Goal: Information Seeking & Learning: Learn about a topic

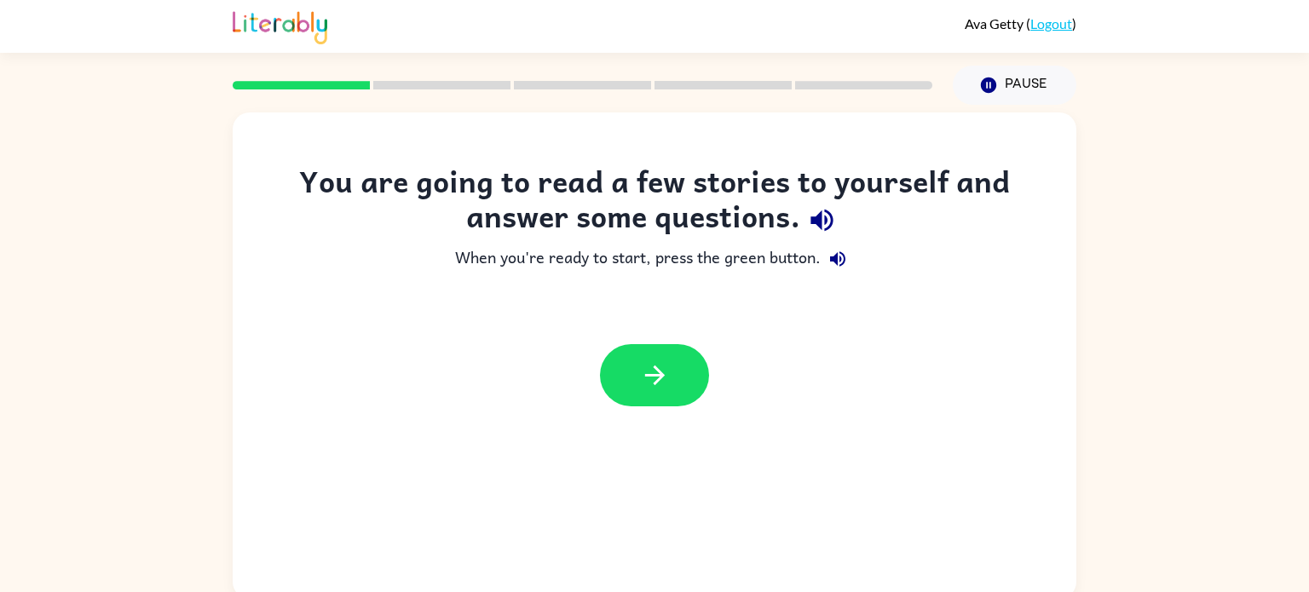
click at [839, 260] on icon "button" at bounding box center [837, 259] width 20 height 20
click at [675, 377] on button "button" at bounding box center [654, 375] width 109 height 62
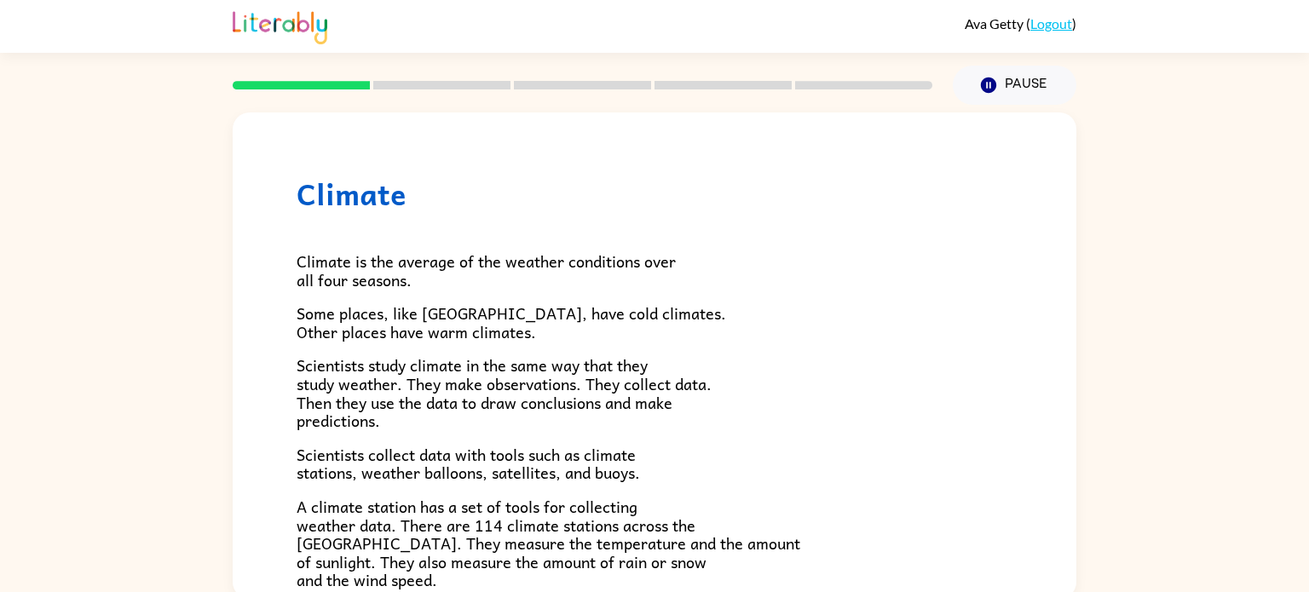
click at [1112, 413] on div "Climate Climate is the average of the weather conditions over all four seasons.…" at bounding box center [654, 352] width 1309 height 494
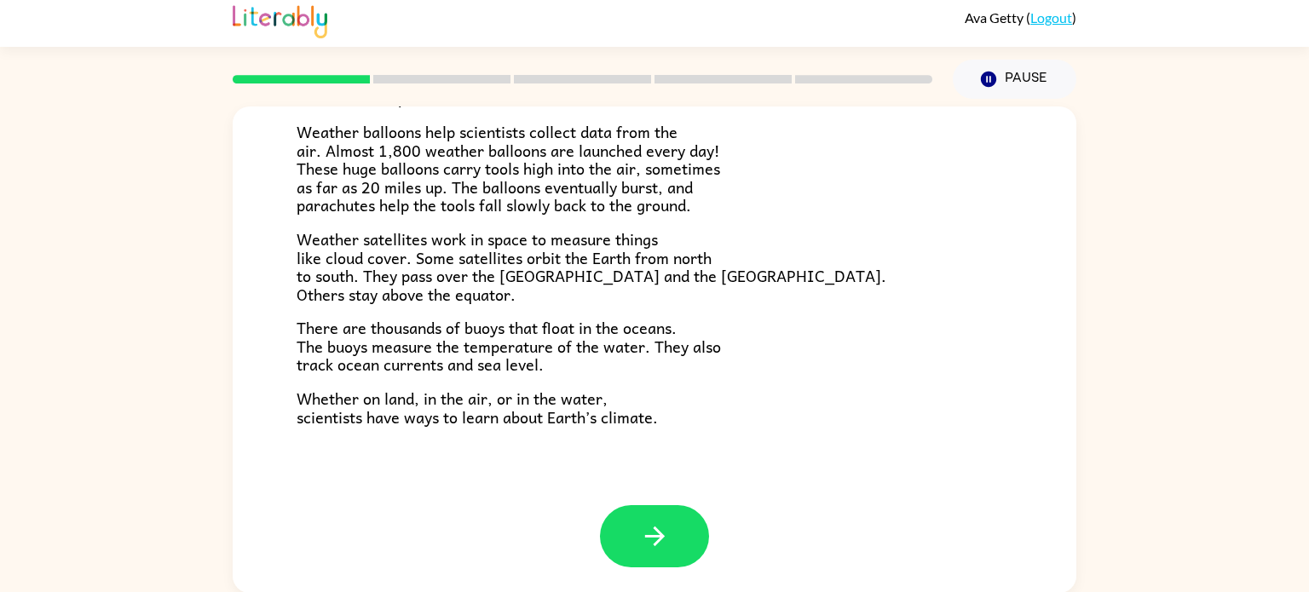
scroll to position [5, 0]
click at [678, 557] on button "button" at bounding box center [654, 537] width 109 height 62
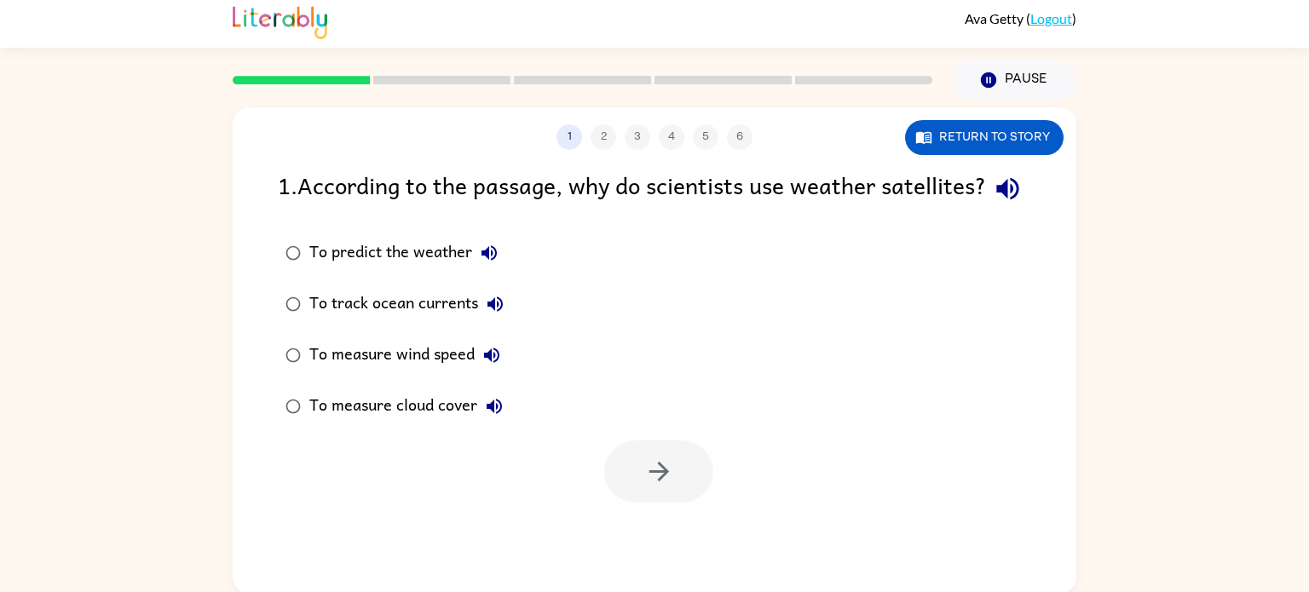
click at [430, 270] on div "To predict the weather" at bounding box center [407, 253] width 197 height 34
click at [672, 487] on icon "button" at bounding box center [659, 472] width 30 height 30
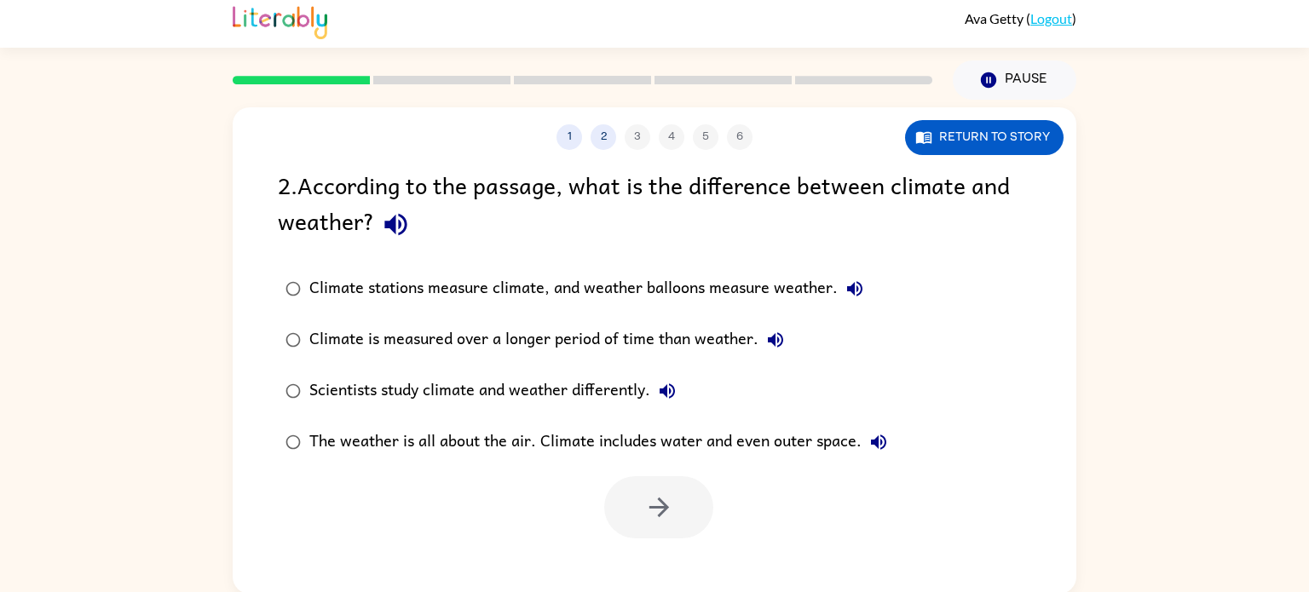
scroll to position [7, 0]
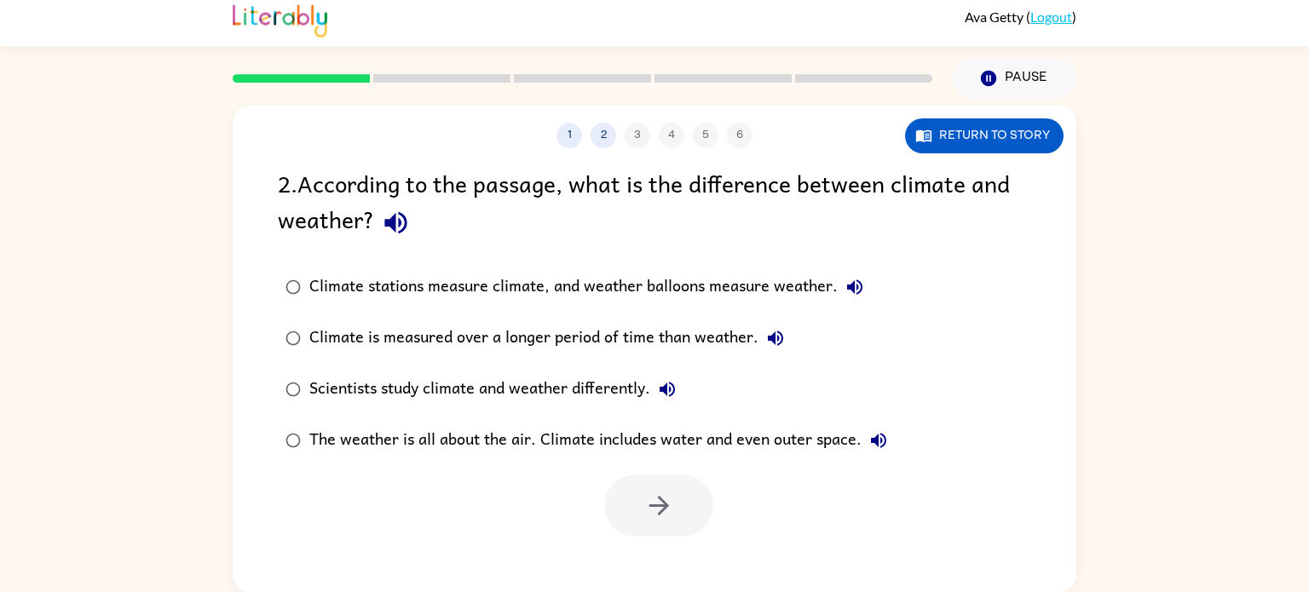
click at [727, 283] on div "Climate stations measure climate, and weather balloons measure weather." at bounding box center [590, 287] width 562 height 34
click at [662, 513] on icon "button" at bounding box center [659, 506] width 30 height 30
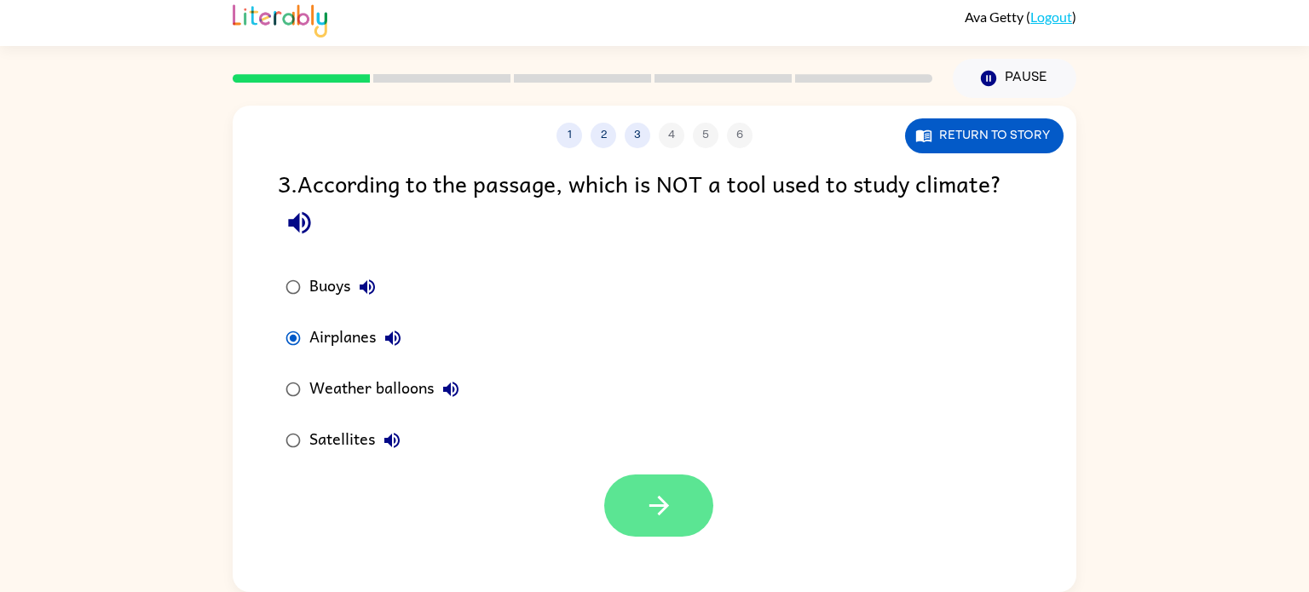
click at [662, 519] on icon "button" at bounding box center [659, 506] width 30 height 30
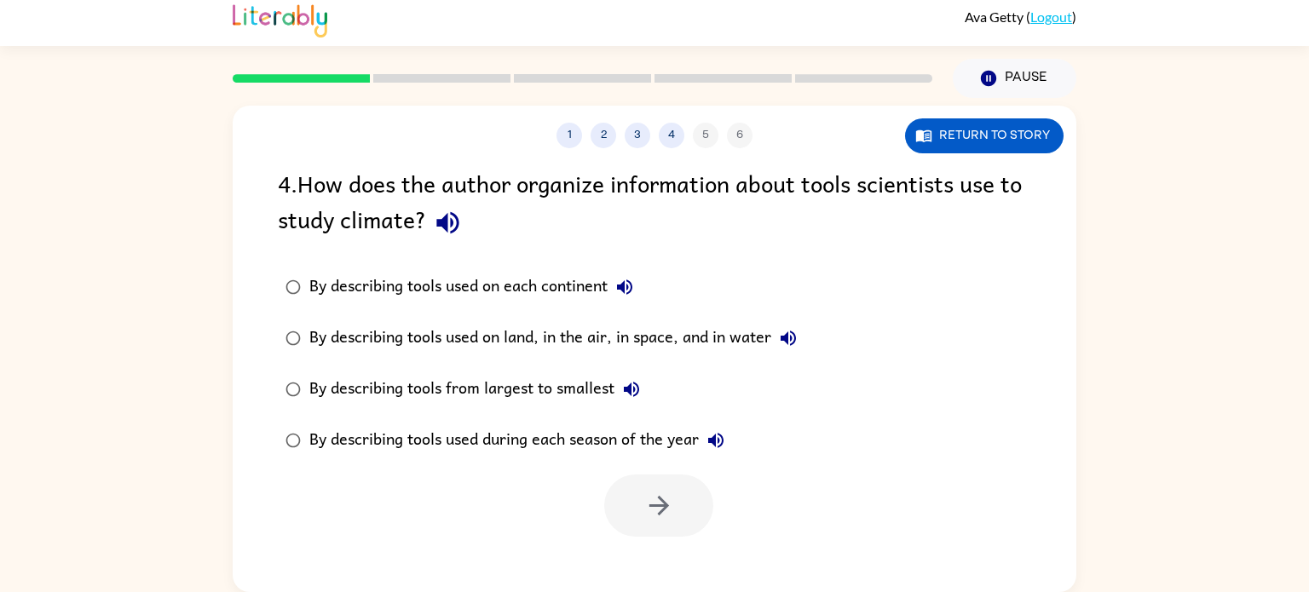
click at [692, 333] on div "By describing tools used on land, in the air, in space, and in water" at bounding box center [557, 338] width 496 height 34
click at [666, 513] on icon "button" at bounding box center [659, 506] width 30 height 30
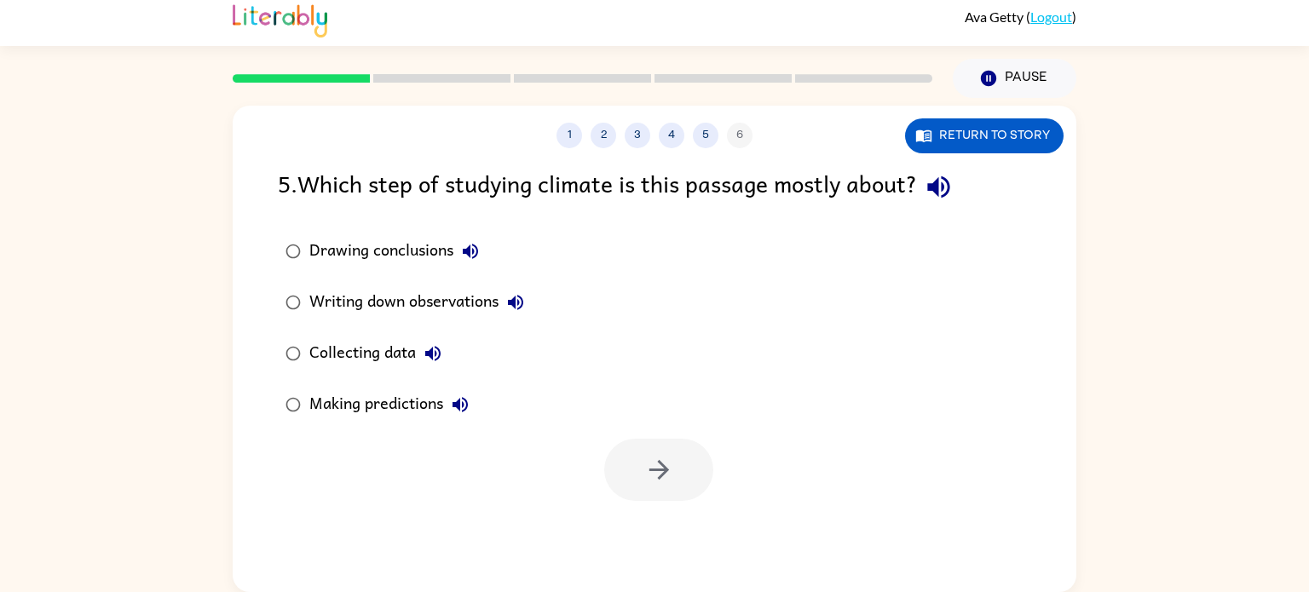
click at [942, 197] on icon "button" at bounding box center [939, 187] width 30 height 30
click at [366, 364] on div "Collecting data" at bounding box center [379, 354] width 141 height 34
click at [642, 476] on button "button" at bounding box center [658, 470] width 109 height 62
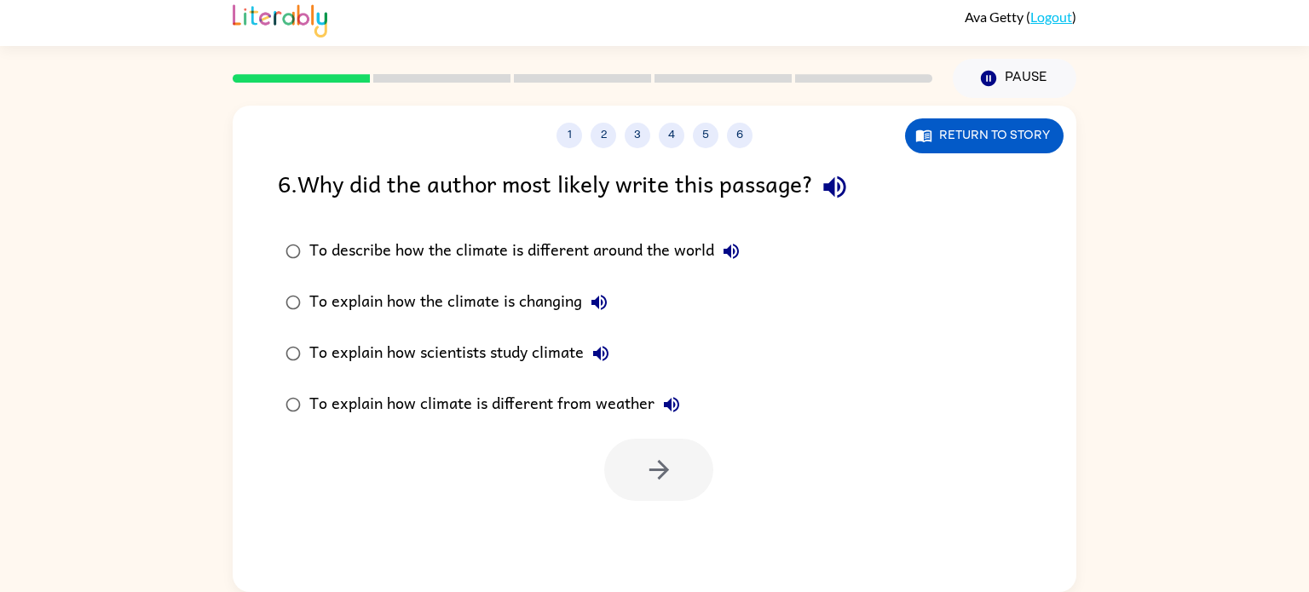
click at [516, 356] on div "To explain how scientists study climate" at bounding box center [463, 354] width 308 height 34
click at [608, 355] on icon "button" at bounding box center [601, 353] width 20 height 20
click at [664, 485] on button "button" at bounding box center [658, 470] width 109 height 62
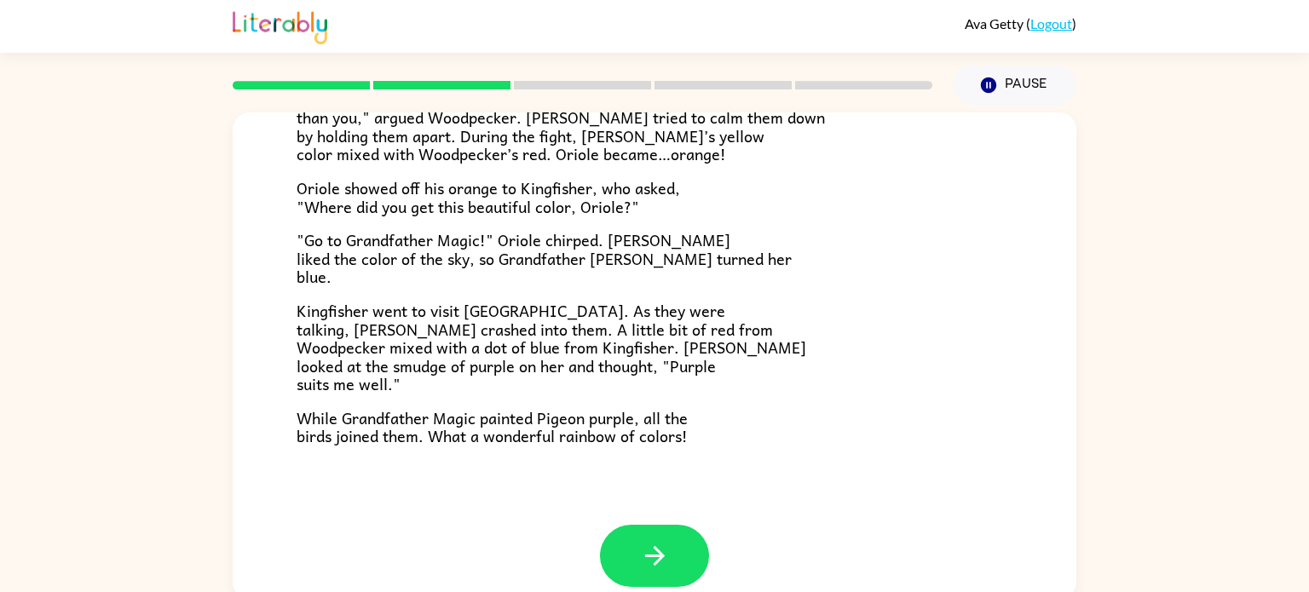
scroll to position [440, 0]
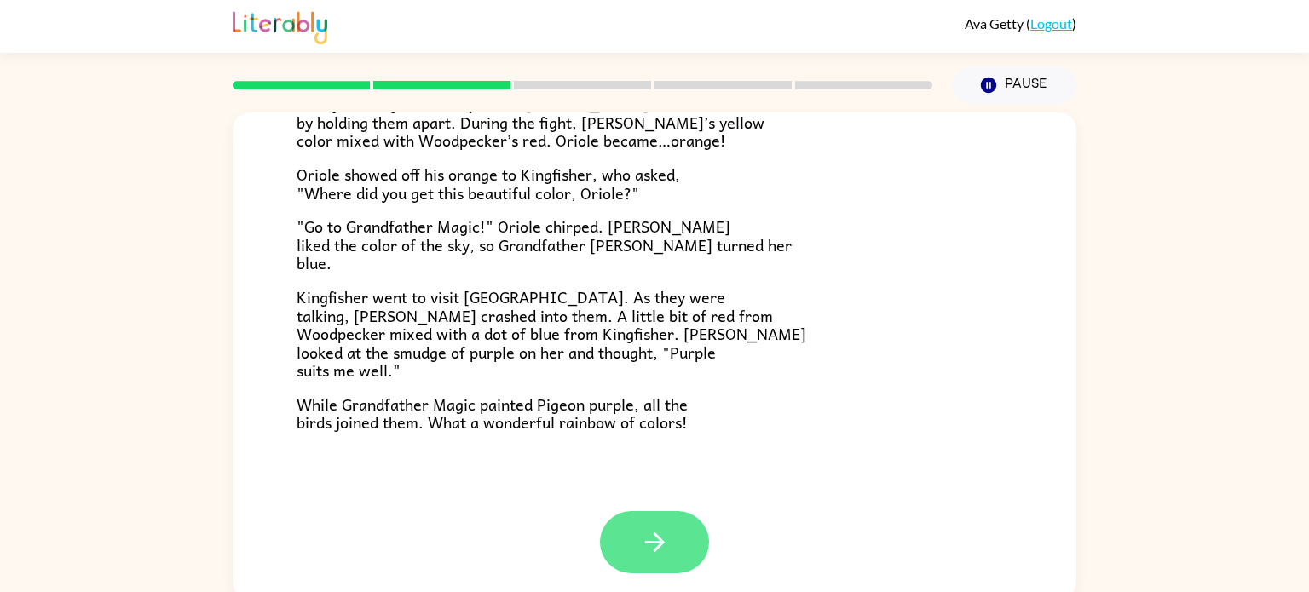
click at [661, 537] on icon "button" at bounding box center [655, 543] width 30 height 30
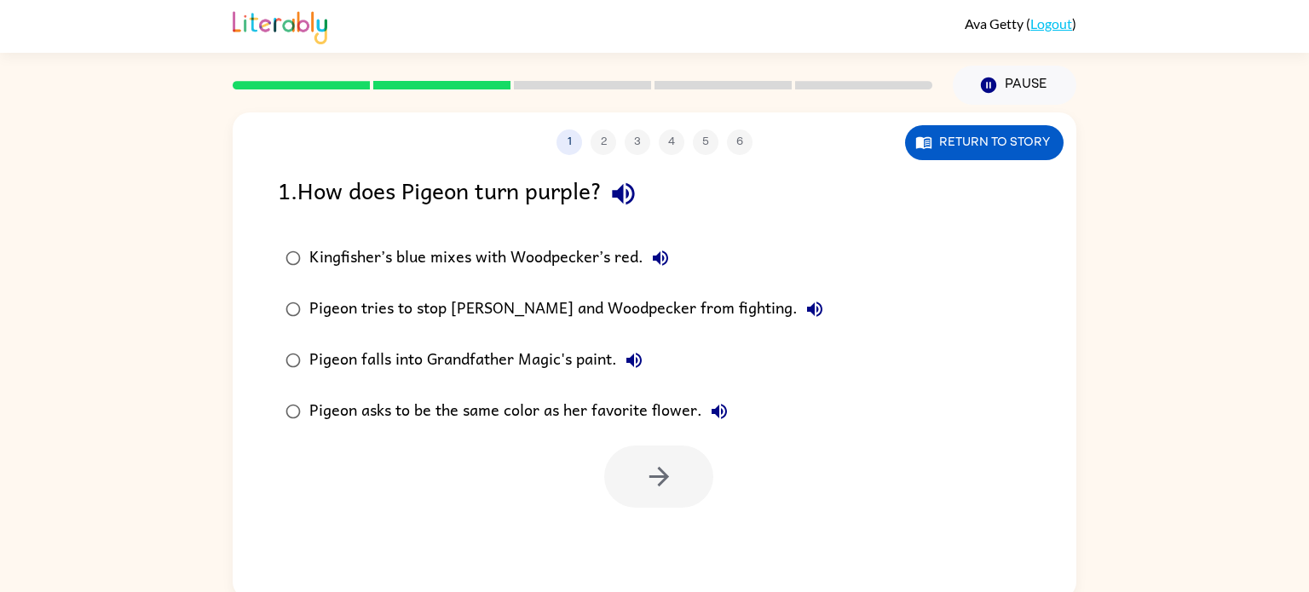
scroll to position [0, 0]
click at [577, 257] on div "Kingfisher’s blue mixes with Woodpecker’s red." at bounding box center [493, 258] width 368 height 34
click at [673, 480] on icon "button" at bounding box center [659, 477] width 30 height 30
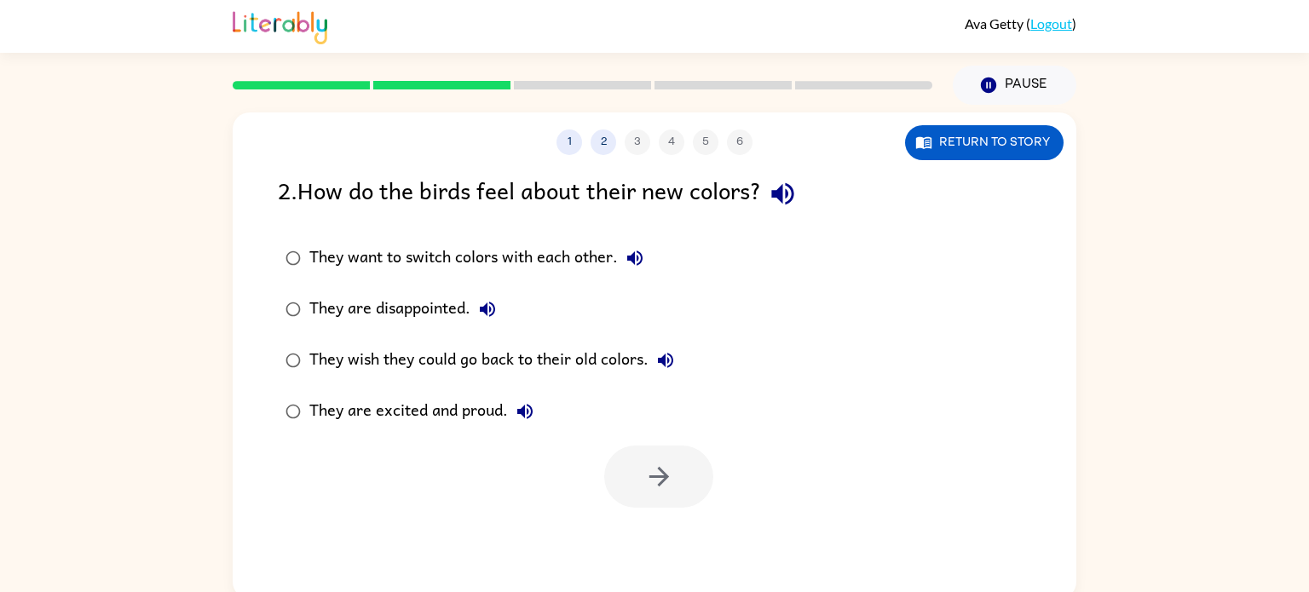
click at [469, 427] on div "They are excited and proud." at bounding box center [425, 412] width 233 height 34
click at [660, 476] on icon "button" at bounding box center [659, 477] width 20 height 20
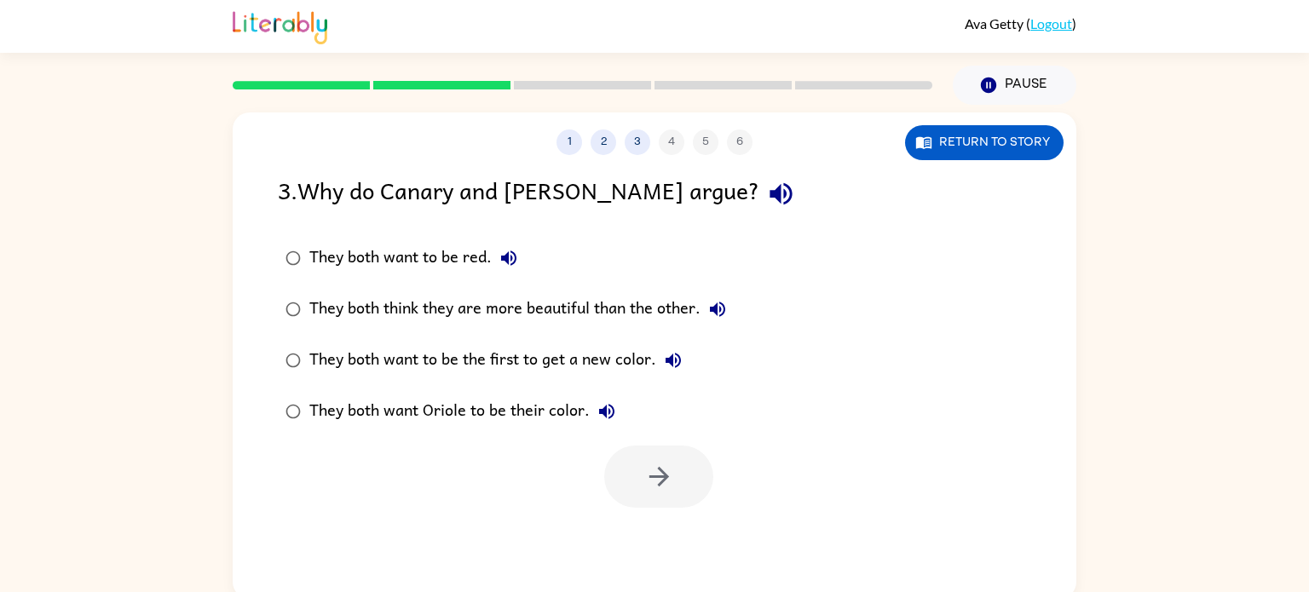
click at [636, 311] on div "They both think they are more beautiful than the other." at bounding box center [521, 309] width 425 height 34
click at [683, 482] on button "button" at bounding box center [658, 477] width 109 height 62
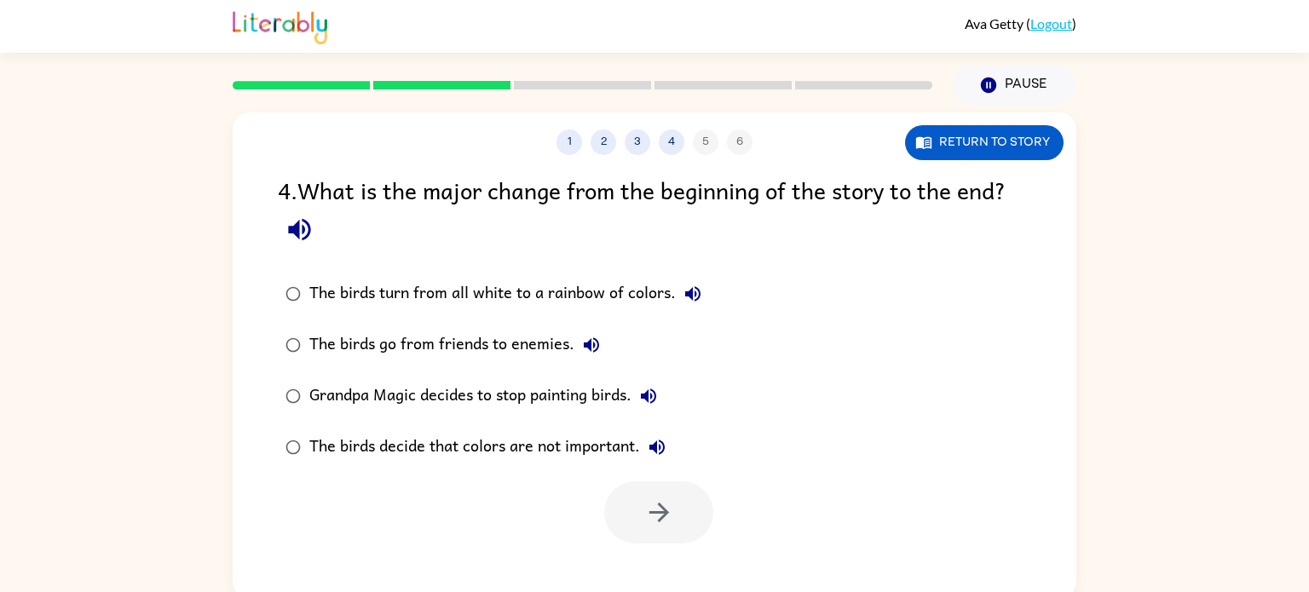
click at [642, 302] on div "The birds turn from all white to a rainbow of colors." at bounding box center [509, 294] width 401 height 34
click at [667, 524] on icon "button" at bounding box center [659, 513] width 30 height 30
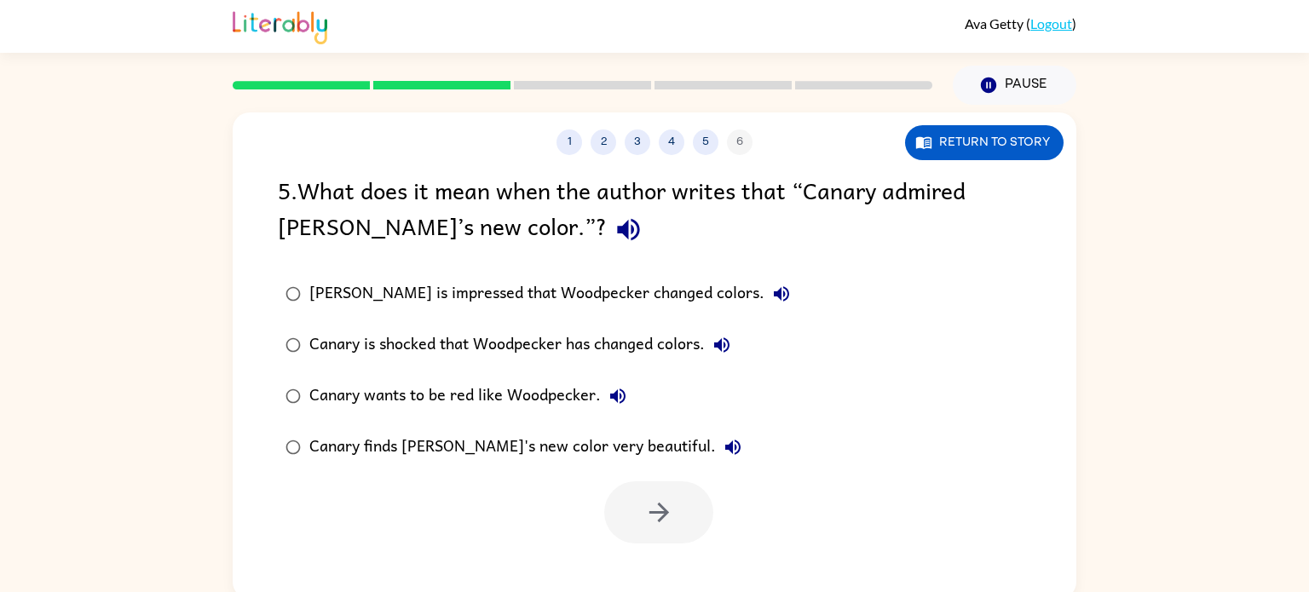
click at [590, 453] on div "Canary finds [PERSON_NAME]'s new color very beautiful." at bounding box center [529, 447] width 441 height 34
click at [661, 517] on icon "button" at bounding box center [659, 513] width 20 height 20
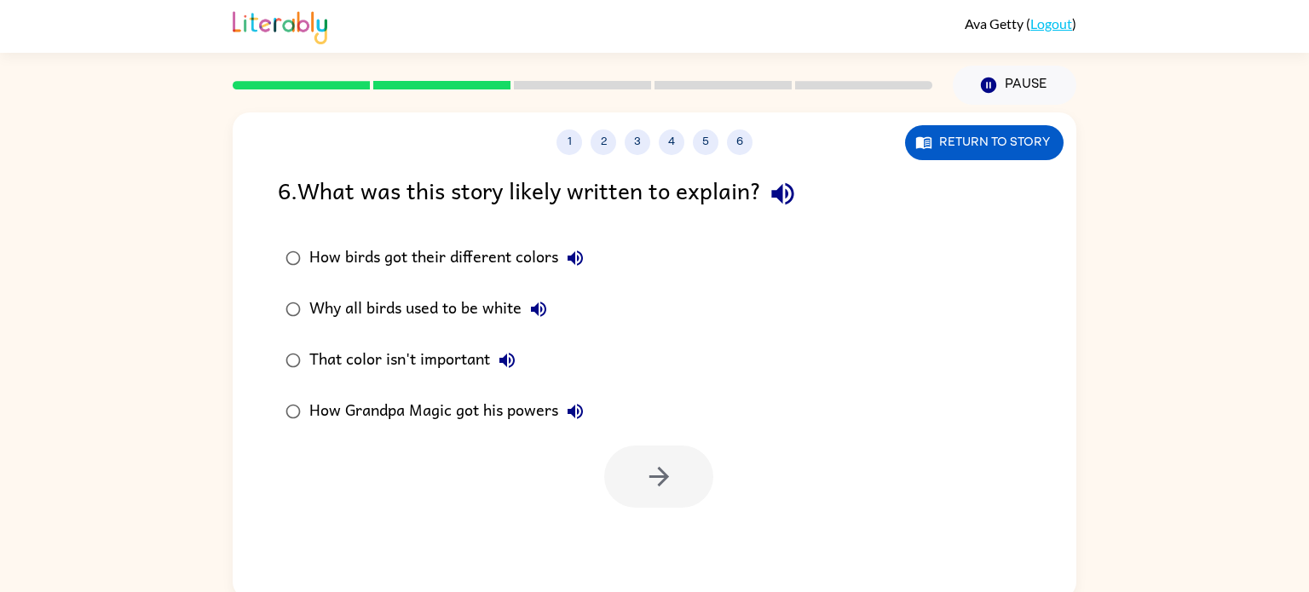
click at [649, 254] on div "How birds got their different colors Why all birds used to be white That color …" at bounding box center [677, 335] width 799 height 205
click at [516, 251] on div "How birds got their different colors" at bounding box center [450, 258] width 283 height 34
click at [663, 505] on button "button" at bounding box center [658, 477] width 109 height 62
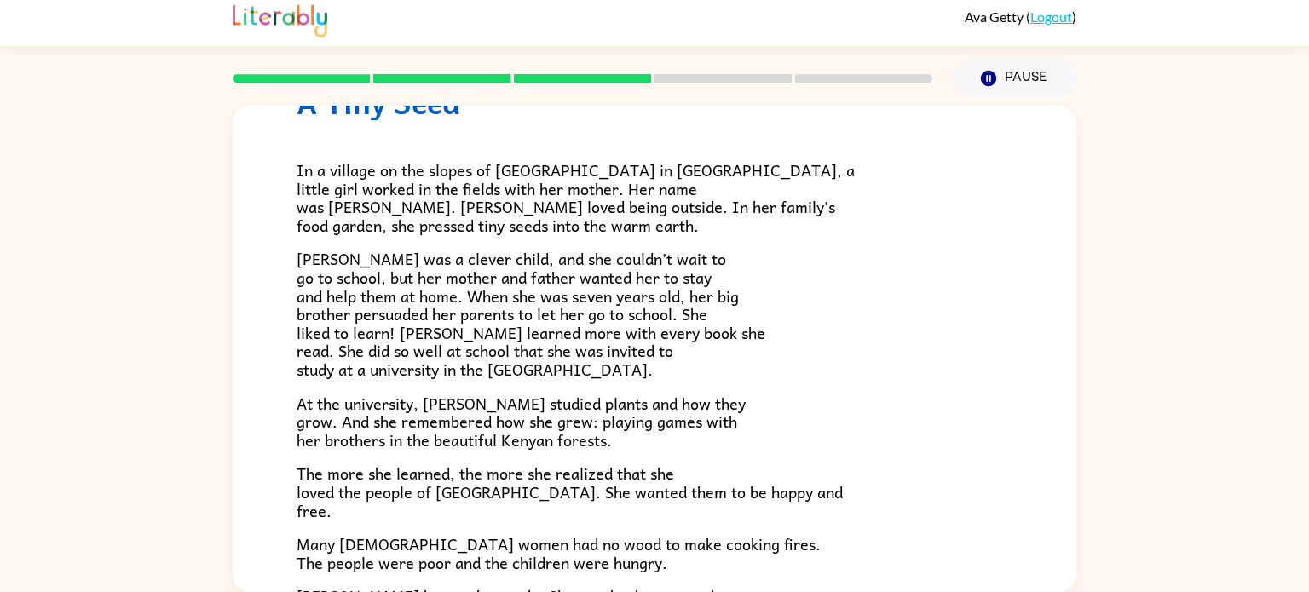
scroll to position [84, 0]
click at [448, 83] on div at bounding box center [582, 79] width 720 height 60
click at [573, 78] on rect at bounding box center [582, 78] width 137 height 9
click at [681, 76] on rect at bounding box center [722, 78] width 137 height 9
click at [665, 95] on div at bounding box center [582, 79] width 720 height 60
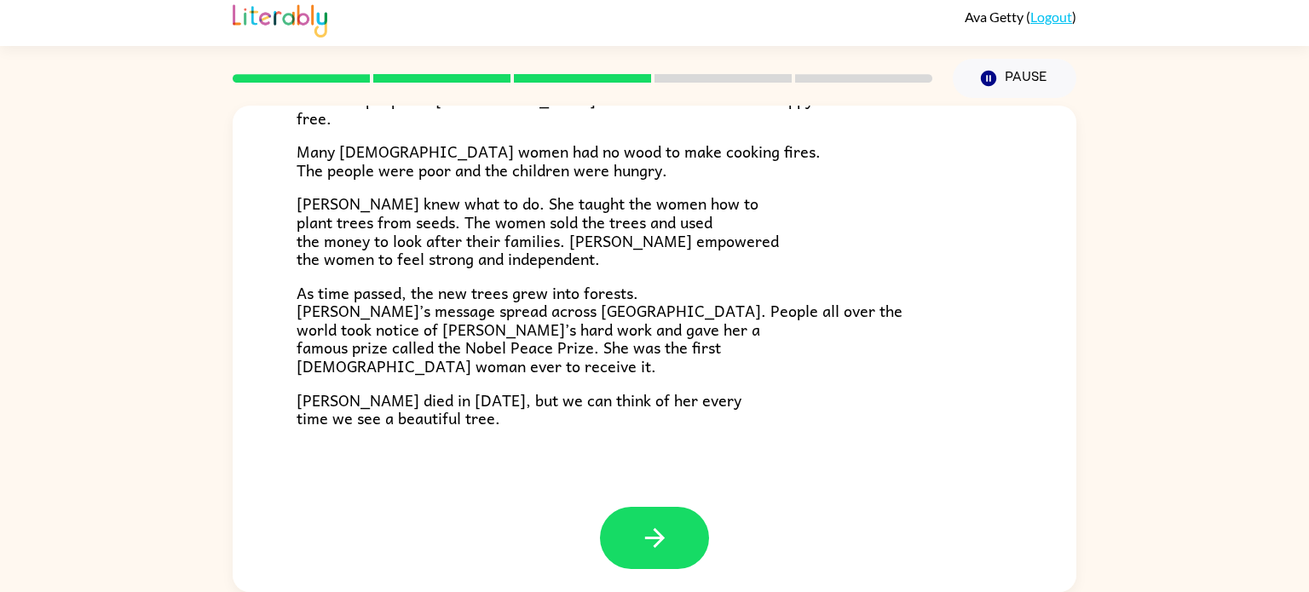
scroll to position [479, 0]
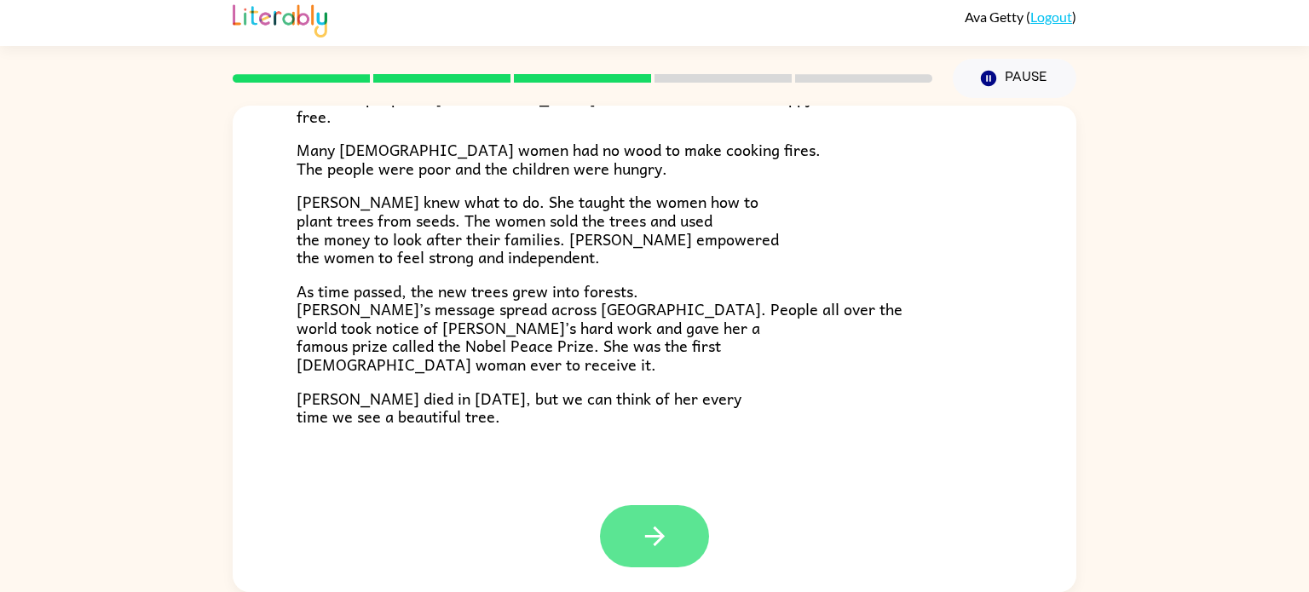
click at [663, 531] on icon "button" at bounding box center [655, 537] width 30 height 30
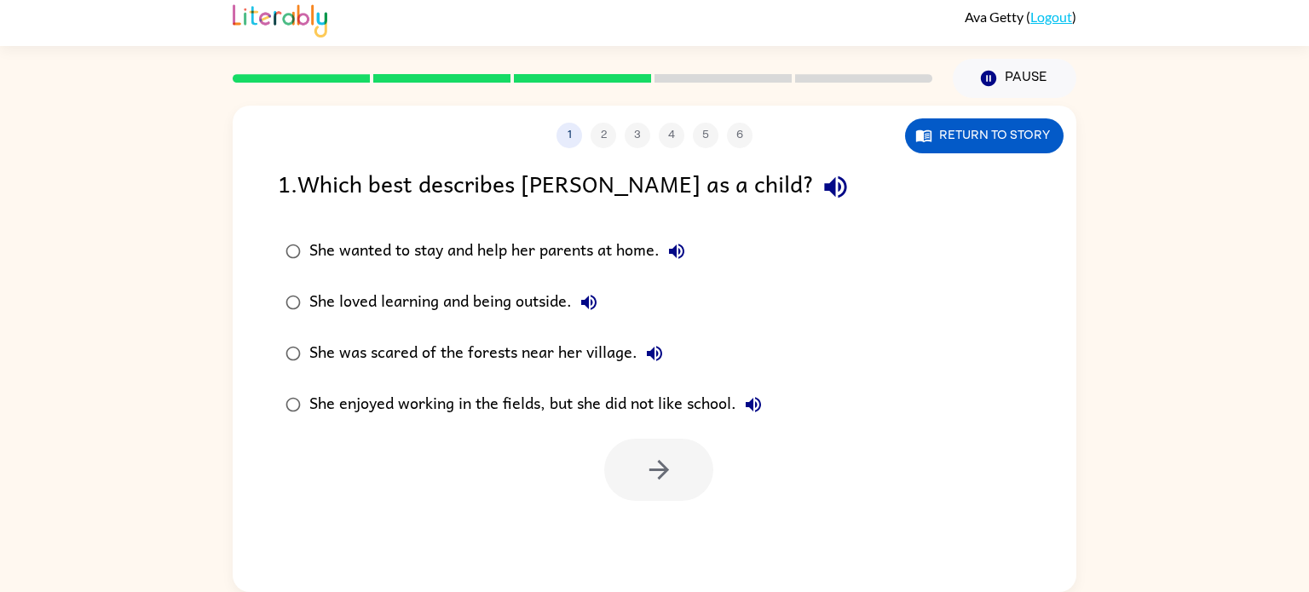
click at [484, 310] on div "She loved learning and being outside." at bounding box center [457, 302] width 297 height 34
click at [648, 481] on icon "button" at bounding box center [659, 470] width 30 height 30
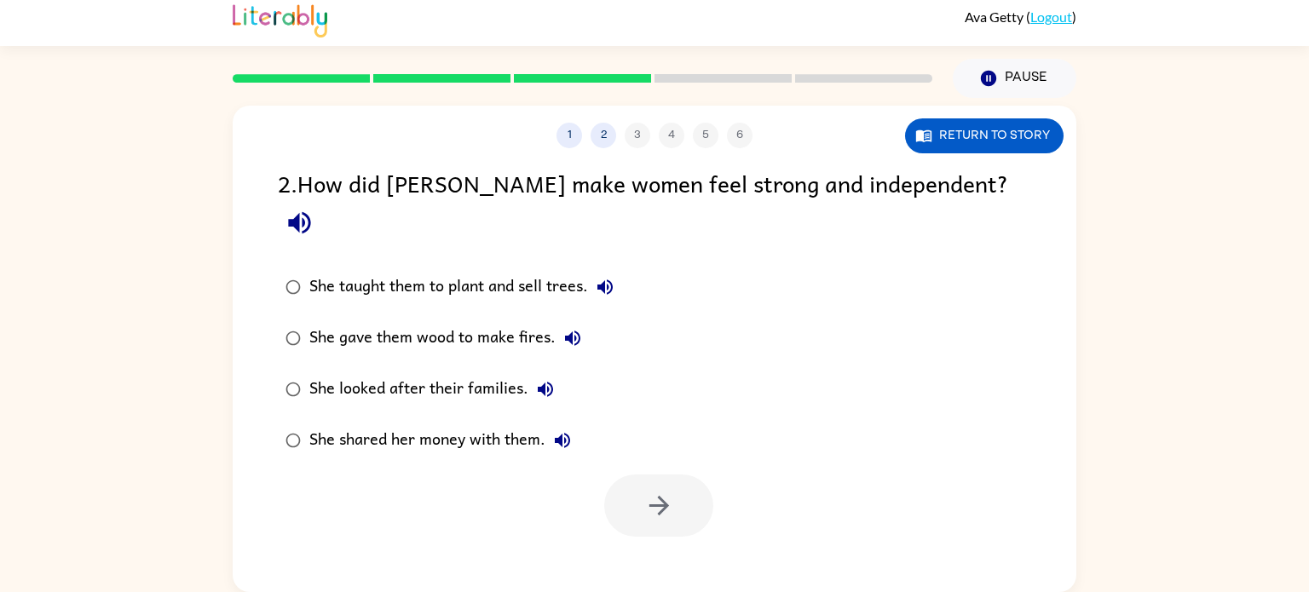
click at [564, 270] on div "She taught them to plant and sell trees." at bounding box center [465, 287] width 313 height 34
click at [625, 475] on button "button" at bounding box center [658, 506] width 109 height 62
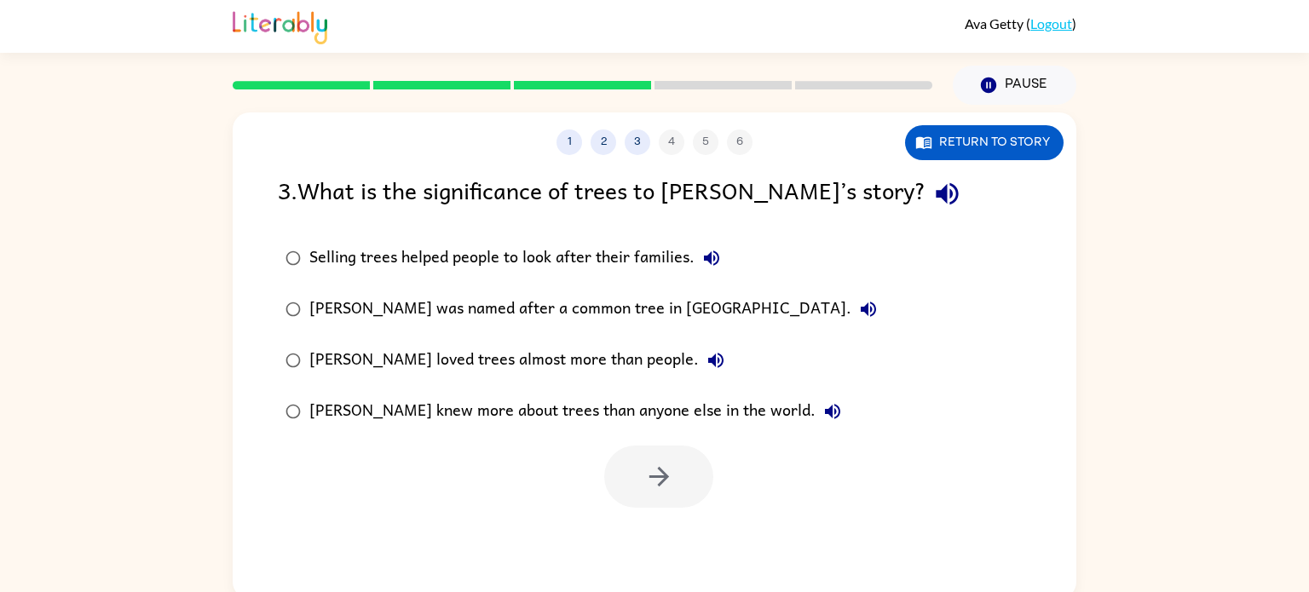
scroll to position [3, 0]
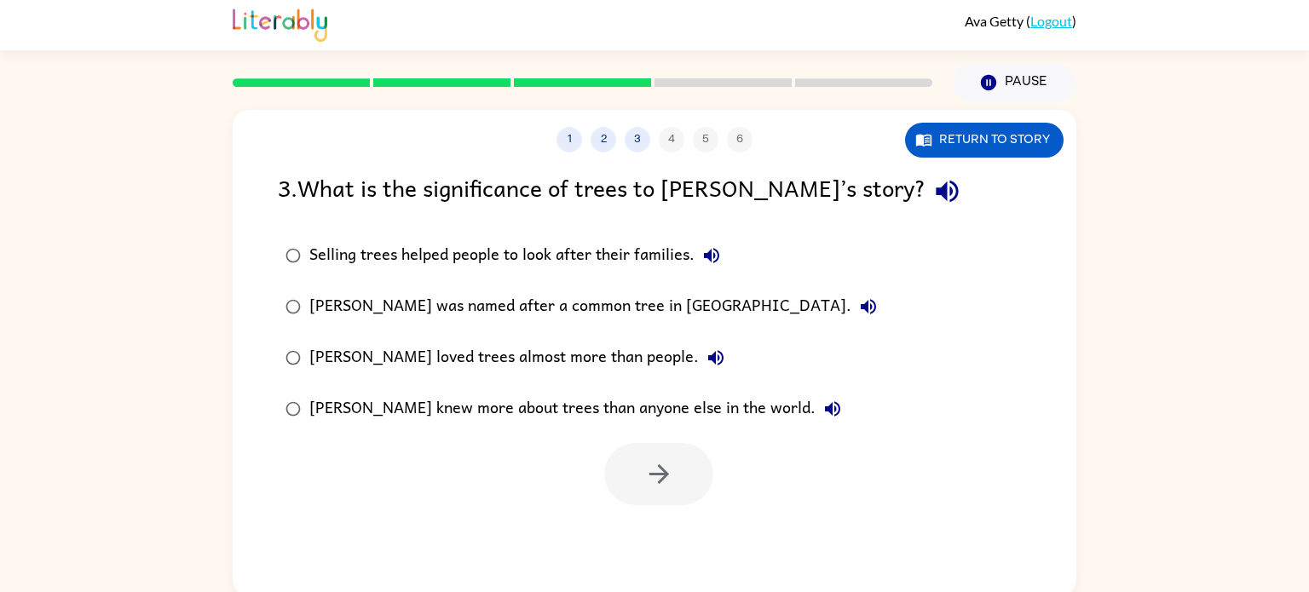
click at [548, 242] on div "Selling trees helped people to look after their families." at bounding box center [518, 256] width 419 height 34
click at [660, 478] on icon "button" at bounding box center [659, 474] width 30 height 30
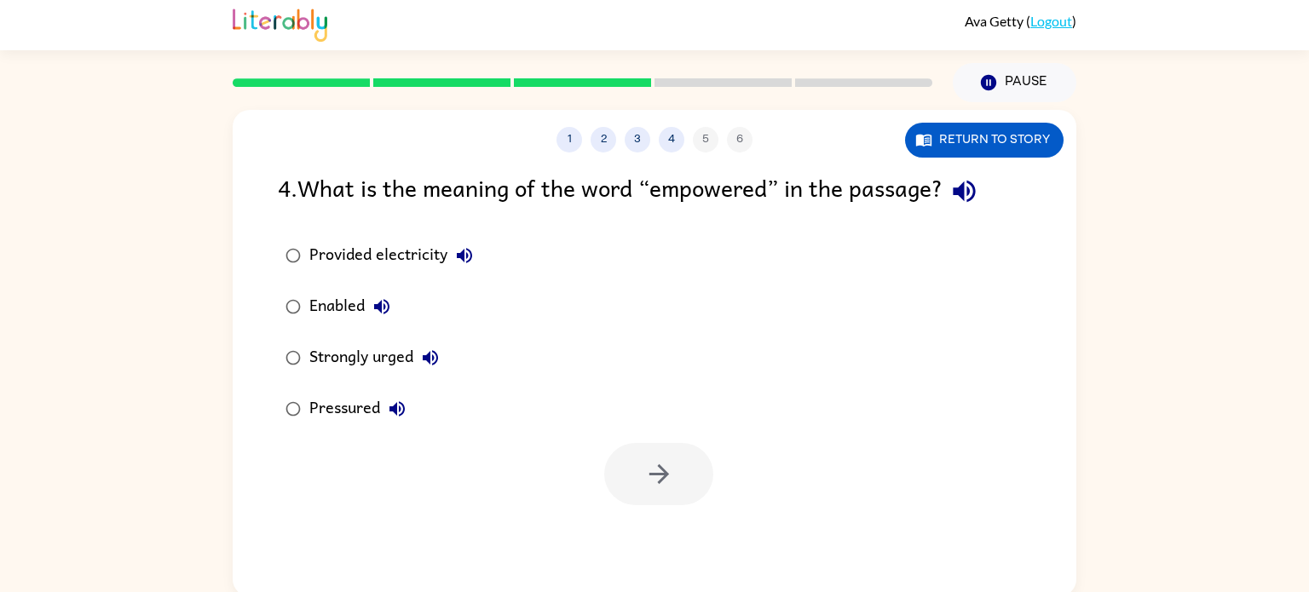
click at [384, 357] on div "Strongly urged" at bounding box center [378, 358] width 138 height 34
click at [337, 300] on div "Enabled" at bounding box center [353, 307] width 89 height 34
click at [674, 486] on button "button" at bounding box center [658, 474] width 109 height 62
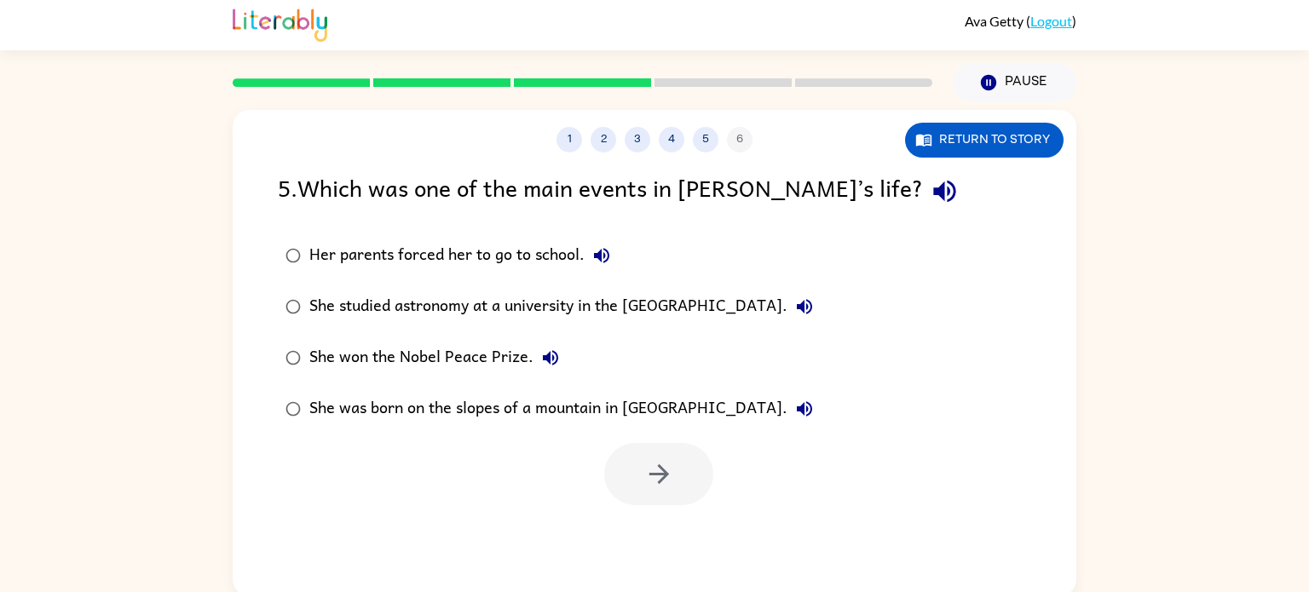
click at [462, 352] on div "She won the Nobel Peace Prize." at bounding box center [438, 358] width 258 height 34
click at [644, 448] on button "button" at bounding box center [658, 474] width 109 height 62
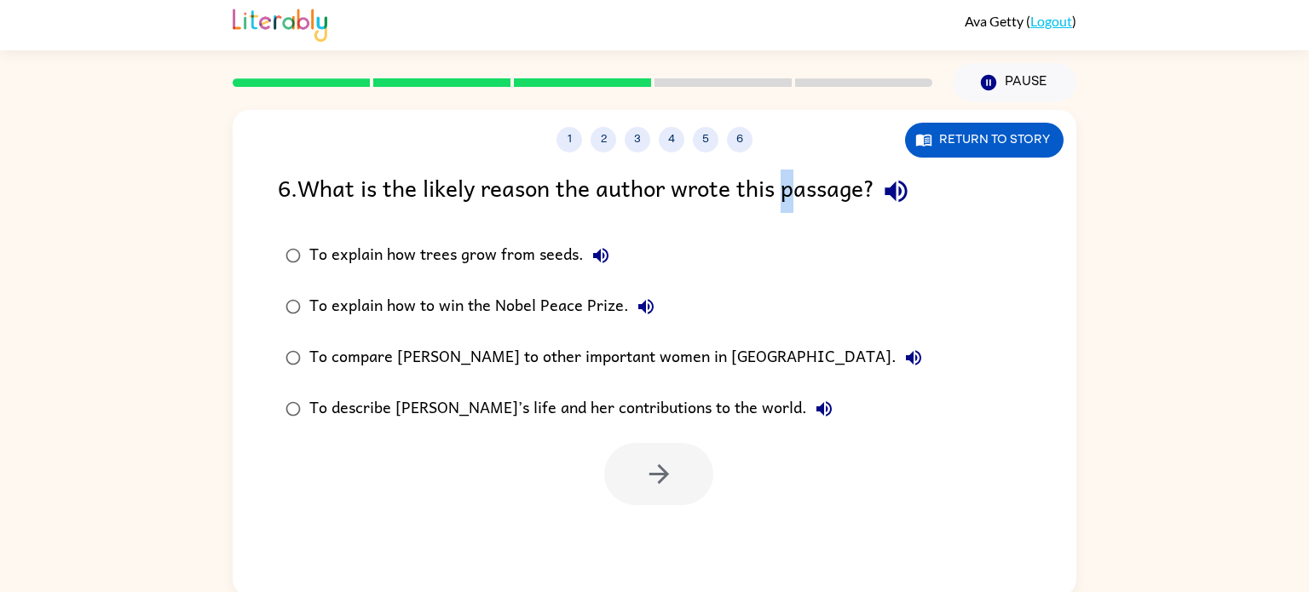
drag, startPoint x: 801, startPoint y: 190, endPoint x: 787, endPoint y: 161, distance: 32.4
click at [787, 161] on div "1 2 3 4 5 6 Return to story 6 . What is the likely reason the author wrote this…" at bounding box center [655, 353] width 844 height 487
click at [793, 197] on div "6 . What is the likely reason the author wrote this passage?" at bounding box center [654, 191] width 753 height 43
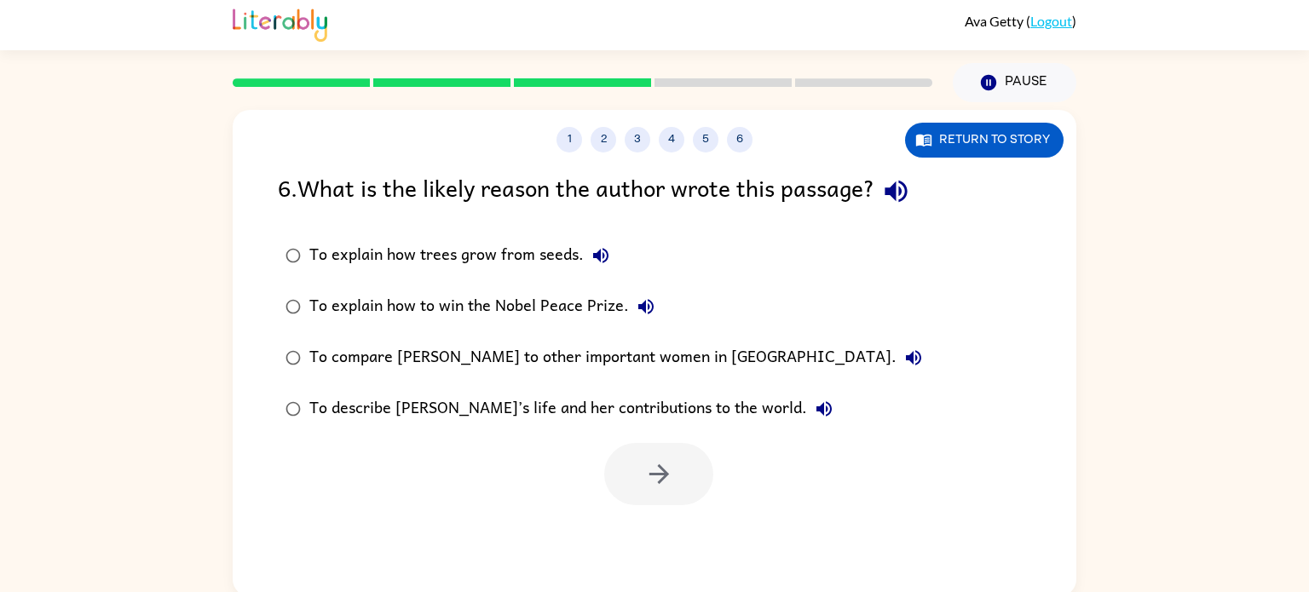
click at [359, 249] on div "To explain how trees grow from seeds." at bounding box center [463, 256] width 308 height 34
click at [418, 402] on div "To describe [PERSON_NAME]’s life and her contributions to the world." at bounding box center [575, 409] width 532 height 34
click at [666, 480] on icon "button" at bounding box center [659, 474] width 30 height 30
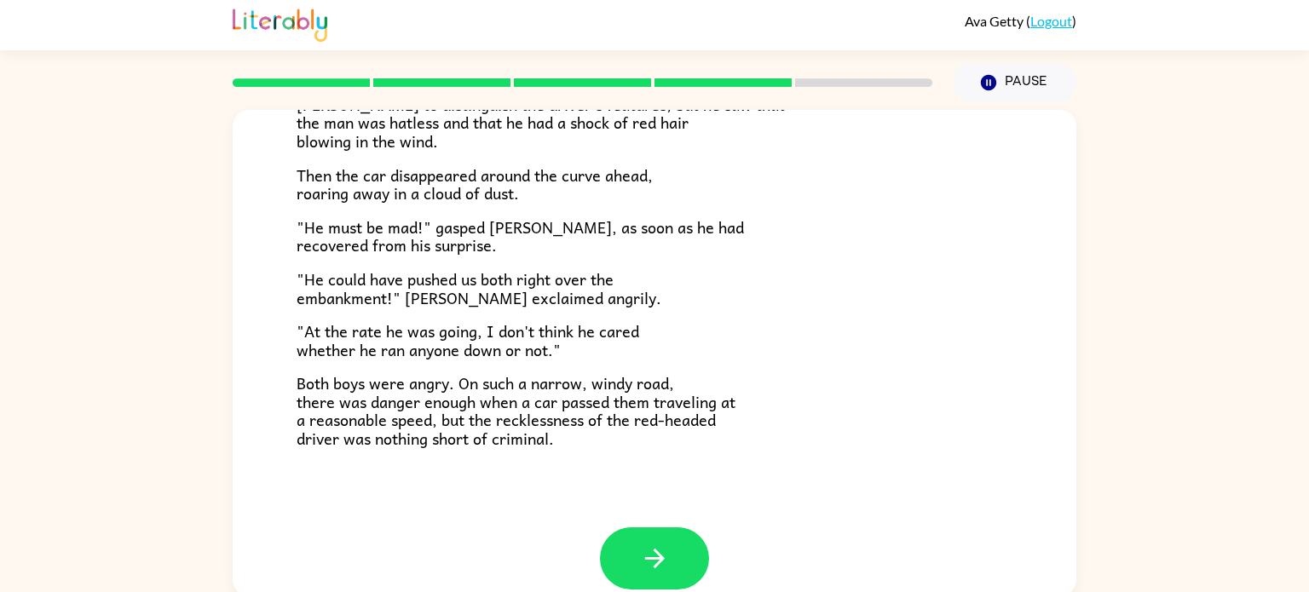
scroll to position [473, 0]
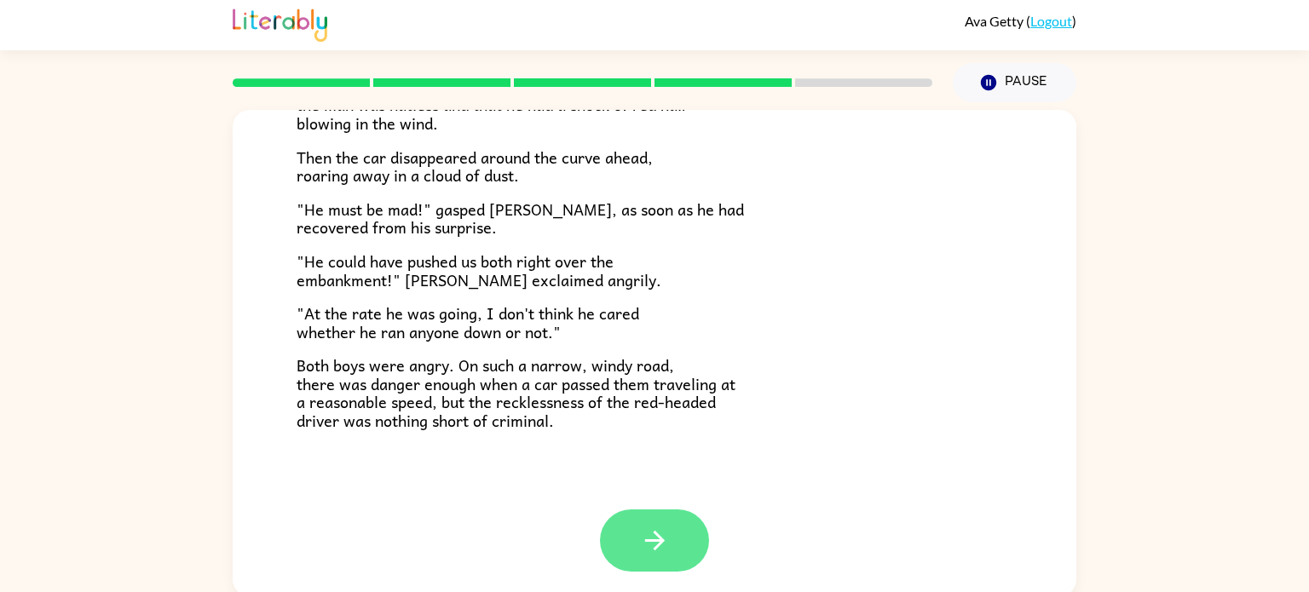
click at [660, 519] on button "button" at bounding box center [654, 541] width 109 height 62
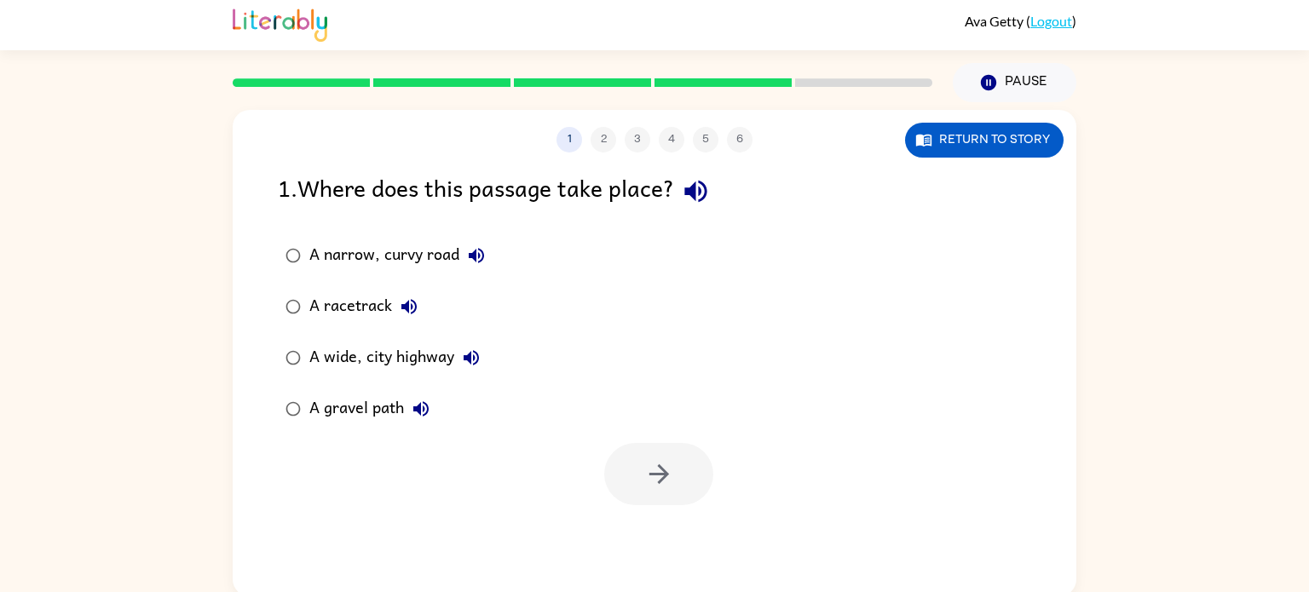
scroll to position [0, 0]
click at [409, 255] on div "A narrow, curvy road" at bounding box center [401, 256] width 184 height 34
click at [624, 476] on button "button" at bounding box center [658, 474] width 109 height 62
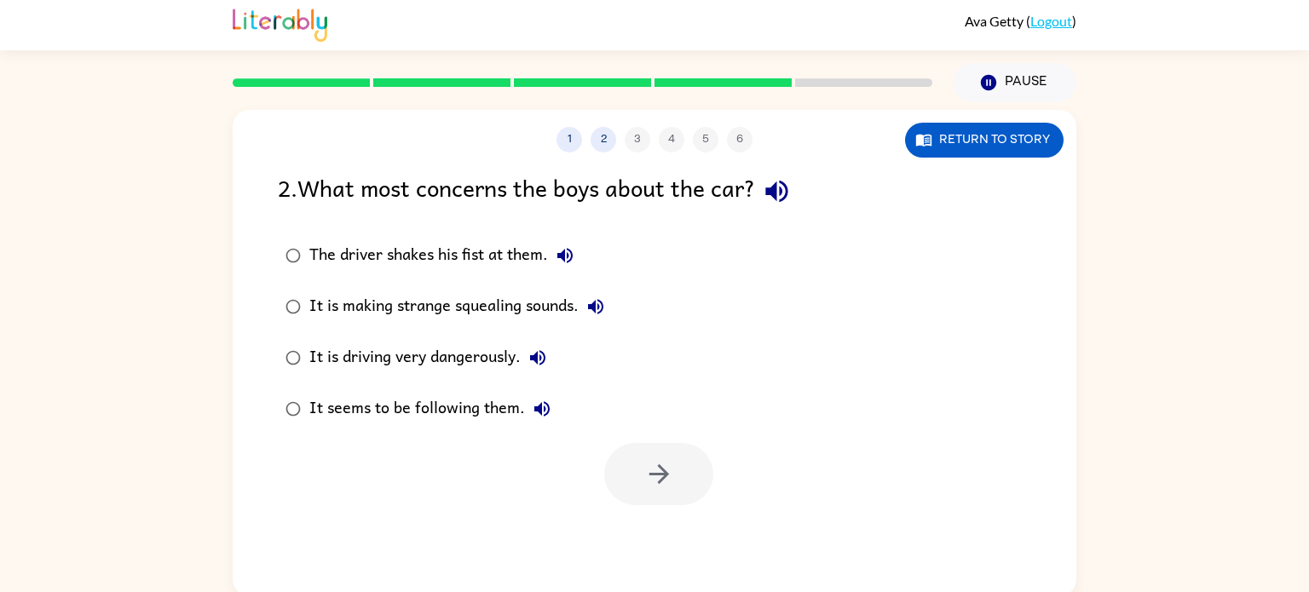
click at [424, 370] on div "It is driving very dangerously." at bounding box center [431, 358] width 245 height 34
click at [621, 474] on button "button" at bounding box center [658, 474] width 109 height 62
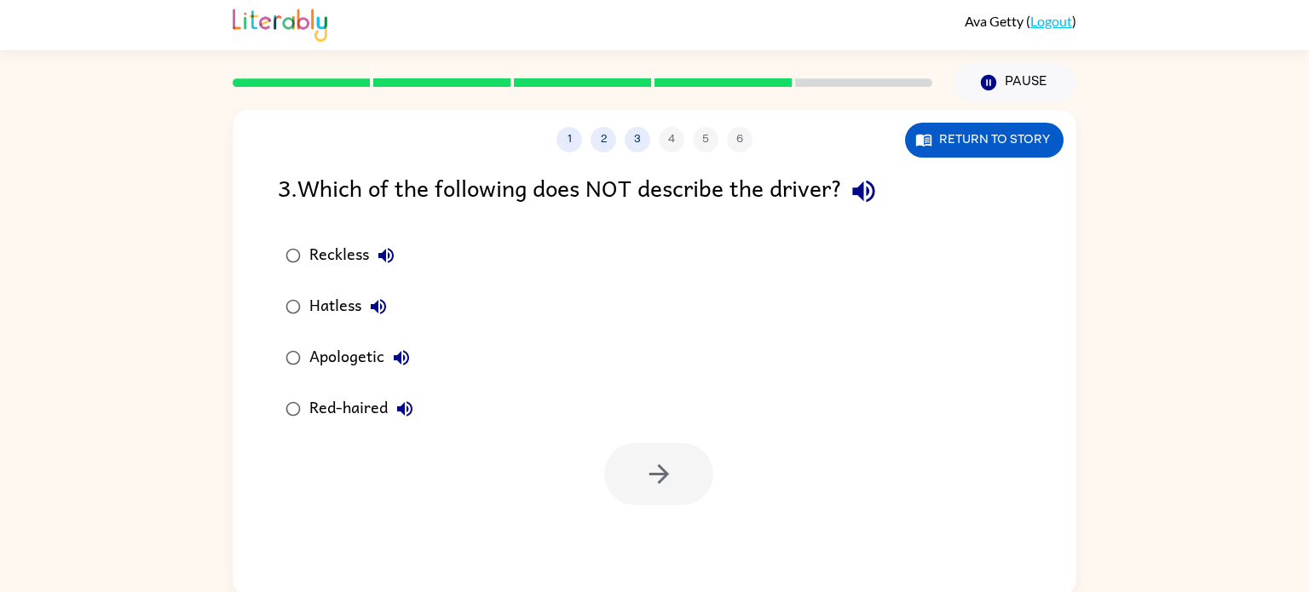
click at [337, 368] on div "Apologetic" at bounding box center [363, 358] width 109 height 34
click at [612, 458] on button "button" at bounding box center [658, 474] width 109 height 62
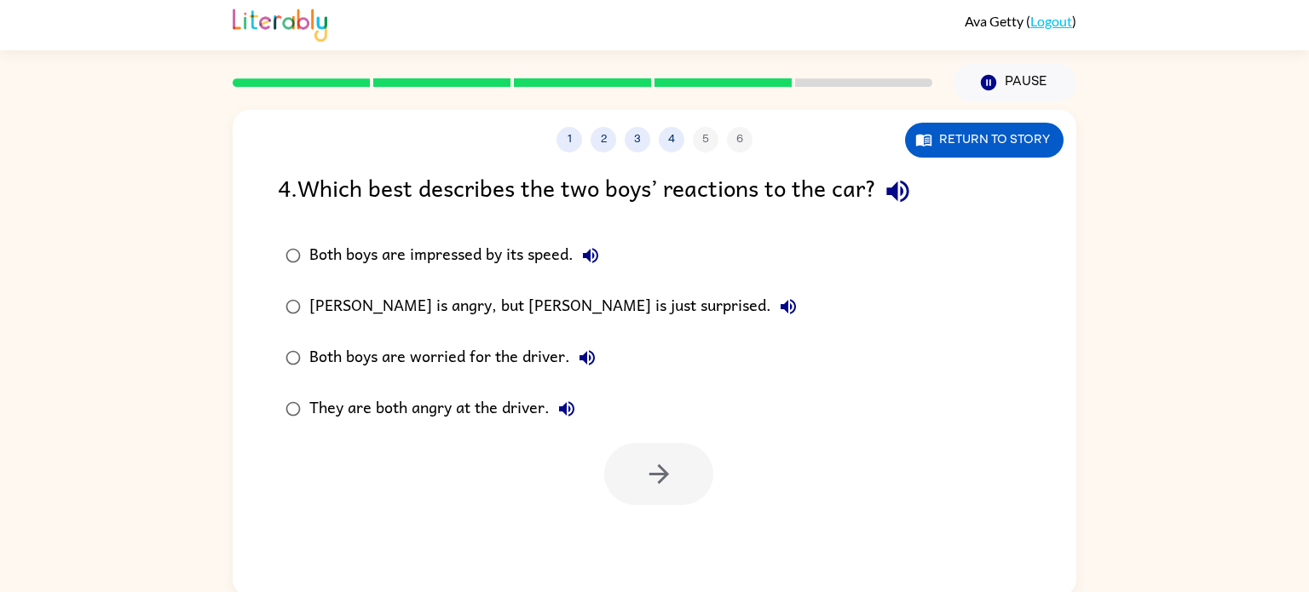
click at [376, 412] on div "They are both angry at the driver." at bounding box center [446, 409] width 274 height 34
click at [712, 458] on div at bounding box center [658, 474] width 109 height 62
click at [689, 458] on button "button" at bounding box center [658, 474] width 109 height 62
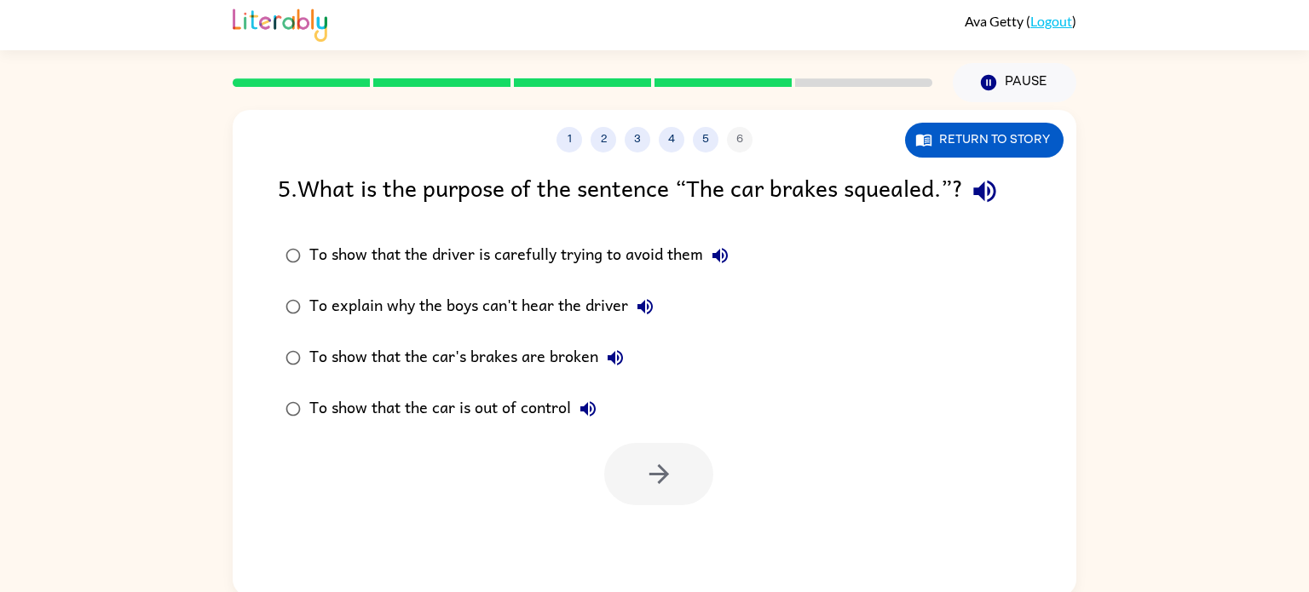
click at [507, 411] on div "To show that the car is out of control" at bounding box center [457, 409] width 296 height 34
click at [657, 447] on button "button" at bounding box center [658, 474] width 109 height 62
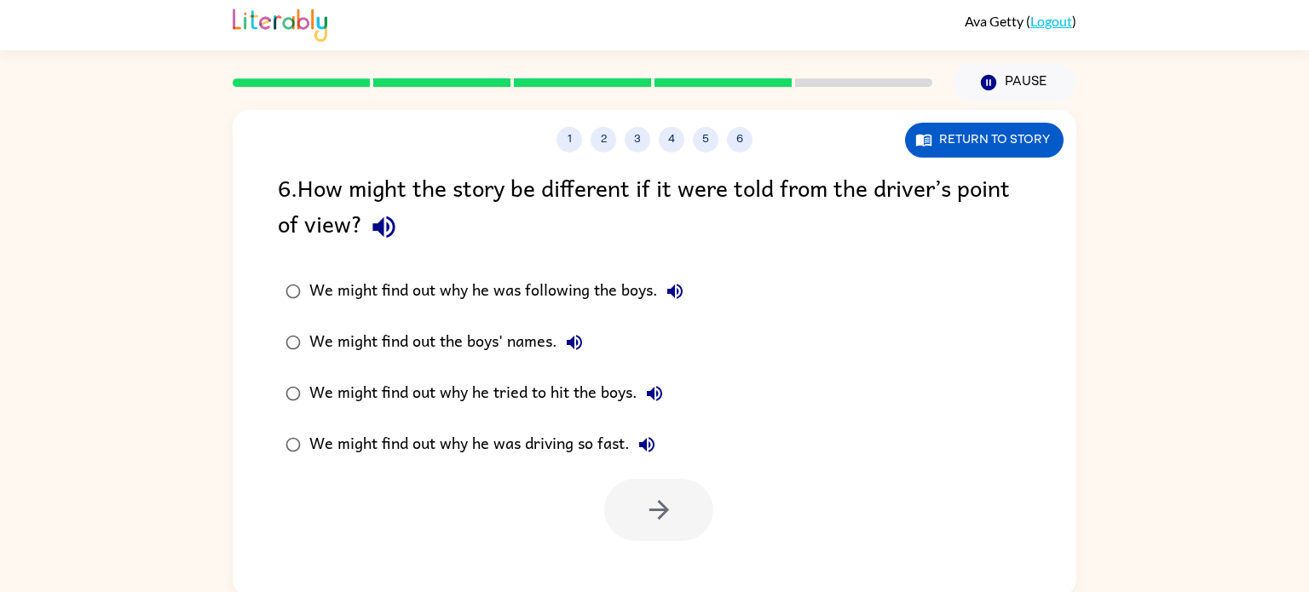
click at [428, 452] on div "We might find out why he was driving so fast." at bounding box center [486, 445] width 355 height 34
click at [637, 531] on button "button" at bounding box center [658, 510] width 109 height 62
